Goal: Find specific page/section: Find specific page/section

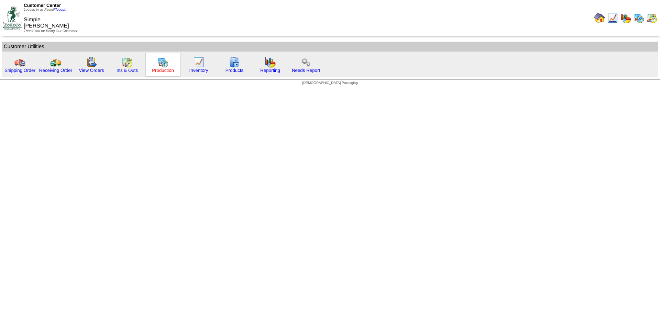
click at [164, 69] on link "Production" at bounding box center [163, 70] width 22 height 5
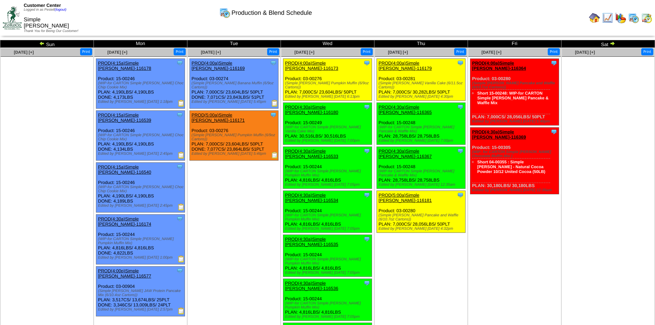
click at [43, 43] on img at bounding box center [41, 43] width 5 height 5
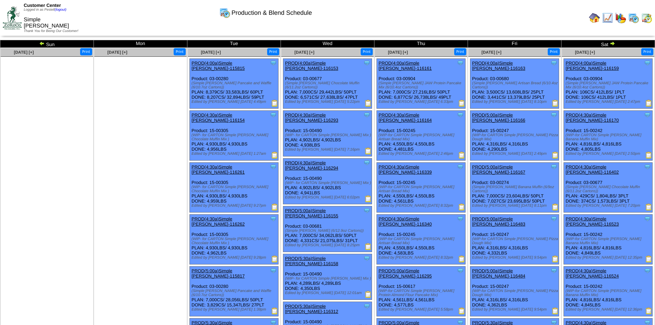
click at [612, 43] on img at bounding box center [611, 43] width 5 height 5
